Goal: Navigation & Orientation: Go to known website

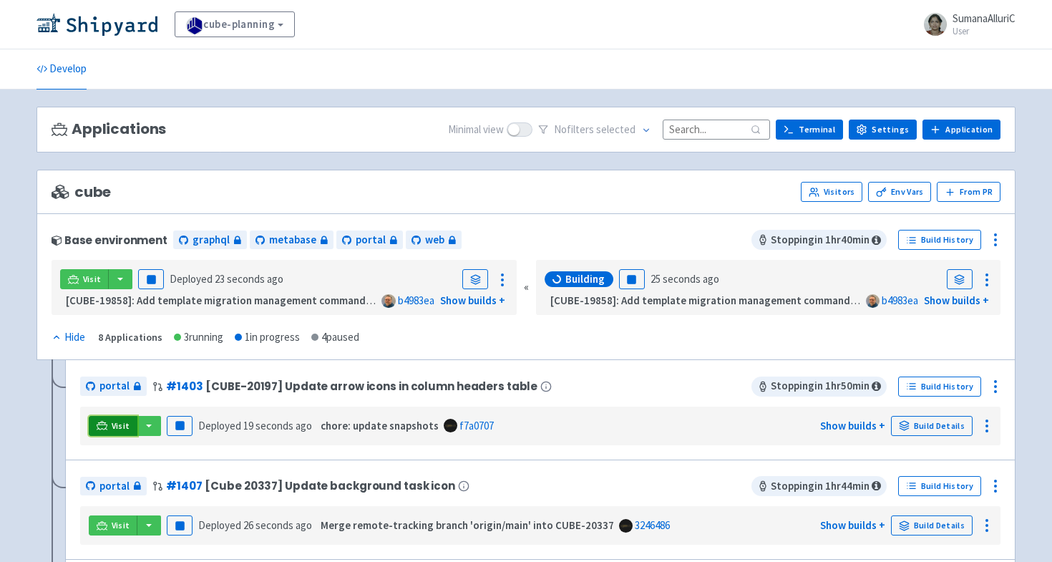
click at [116, 424] on span "Visit" at bounding box center [121, 425] width 19 height 11
click at [109, 425] on link "Visit" at bounding box center [113, 426] width 49 height 20
